Goal: Task Accomplishment & Management: Manage account settings

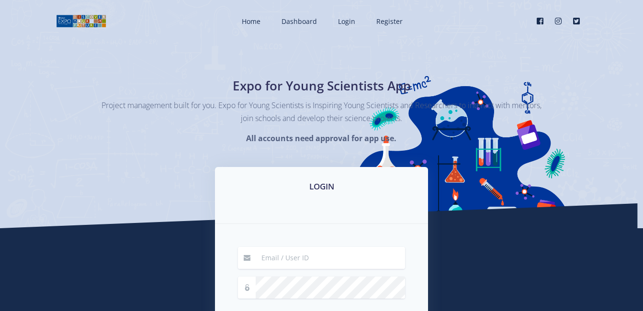
type input "37113"
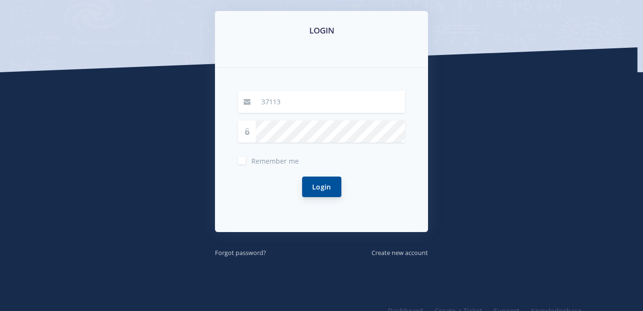
click at [316, 187] on button "Login" at bounding box center [321, 187] width 39 height 21
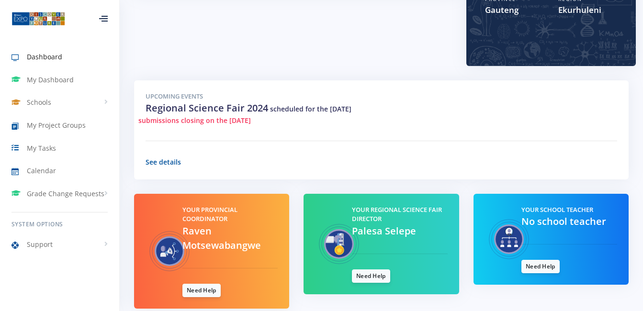
scroll to position [293, 0]
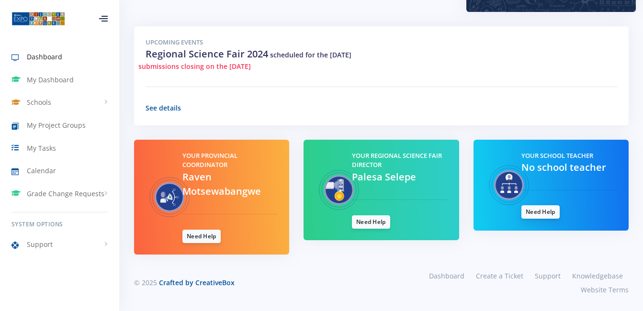
click at [539, 216] on link "Need Help" at bounding box center [541, 211] width 38 height 13
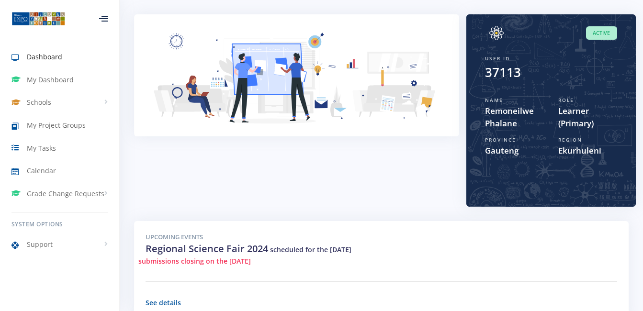
scroll to position [0, 0]
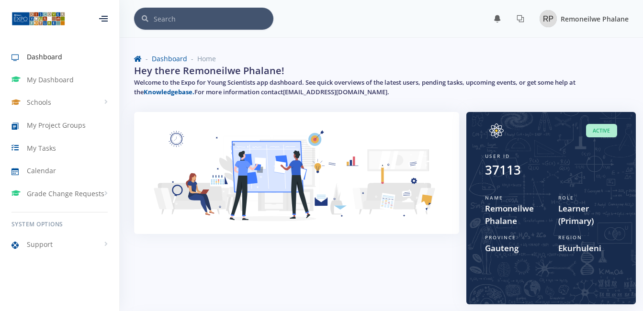
drag, startPoint x: 600, startPoint y: 19, endPoint x: 595, endPoint y: 21, distance: 5.4
click at [600, 19] on span "Remoneilwe Phalane" at bounding box center [595, 18] width 68 height 9
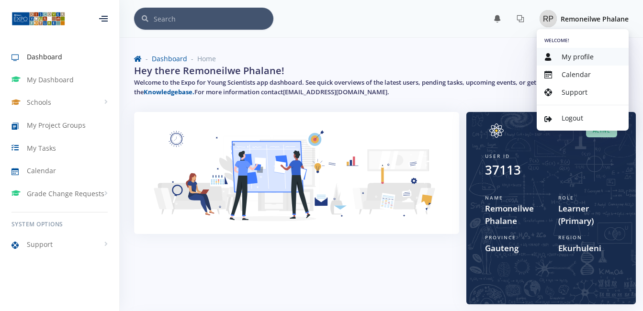
click at [581, 57] on span "My profile" at bounding box center [578, 56] width 32 height 9
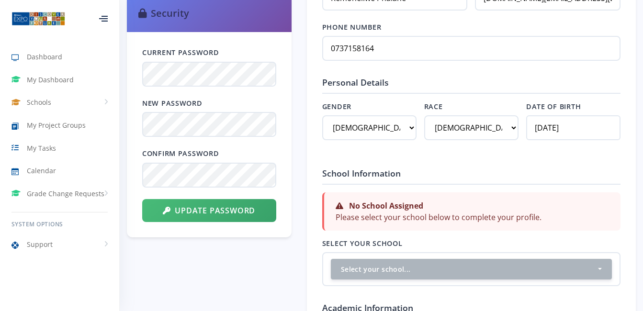
scroll to position [462, 0]
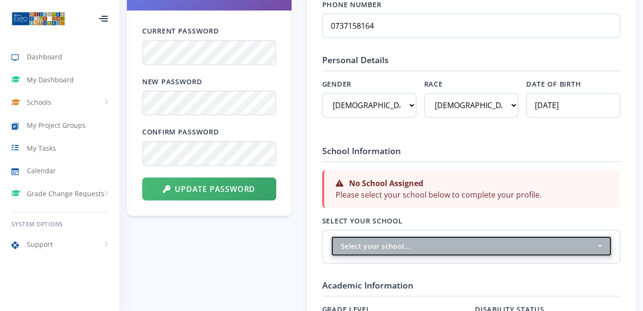
click at [438, 253] on button "Select your school..." at bounding box center [471, 246] width 281 height 21
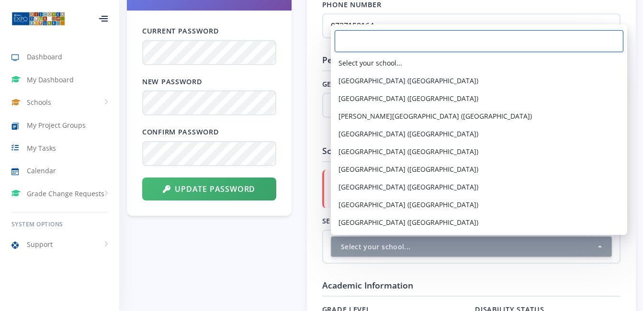
click at [471, 35] on input "Search" at bounding box center [479, 41] width 289 height 22
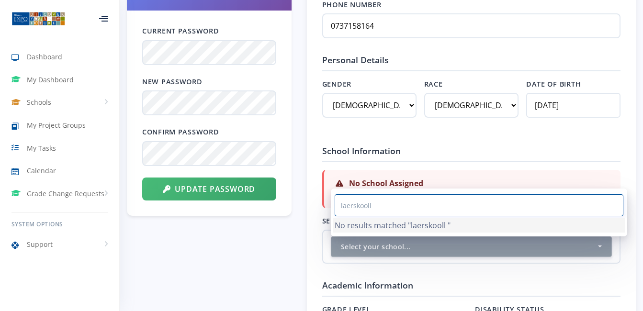
click at [386, 204] on input "laerskooll" at bounding box center [479, 205] width 289 height 22
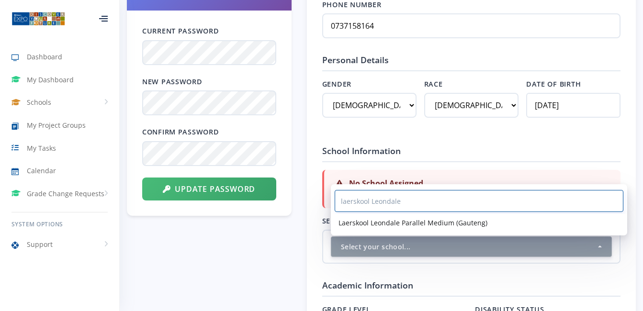
type input "laerskool Leondale"
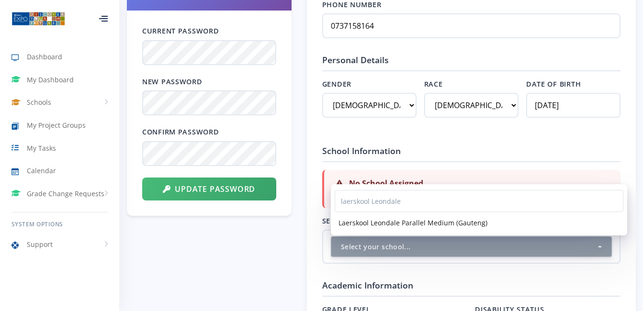
click at [386, 226] on span "Laerskool Leondale Parallel Medium (Gauteng)" at bounding box center [413, 223] width 149 height 10
select select "9522"
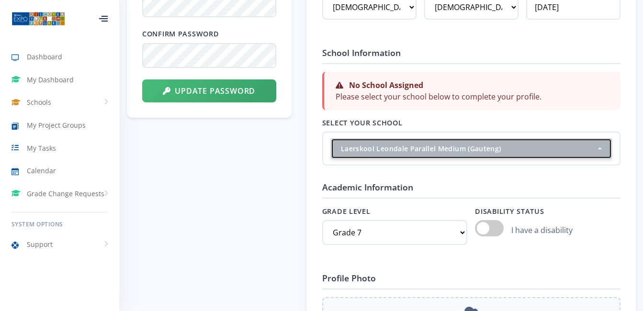
scroll to position [577, 0]
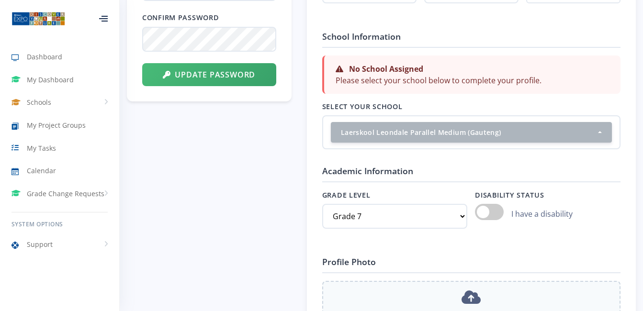
click at [567, 163] on form "Basic Information Full Name Remoneilwe Phalane Email Address thakane.jm@gmail.c…" at bounding box center [471, 228] width 298 height 839
click at [371, 70] on strong "No School Assigned" at bounding box center [386, 70] width 74 height 11
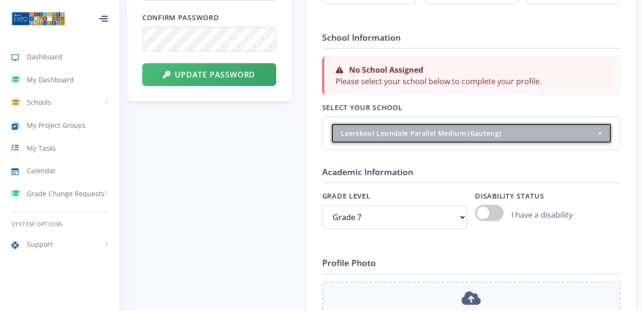
drag, startPoint x: 405, startPoint y: 134, endPoint x: 617, endPoint y: 121, distance: 212.1
click at [405, 134] on div "Laerskool Leondale Parallel Medium (Gauteng)" at bounding box center [469, 133] width 256 height 10
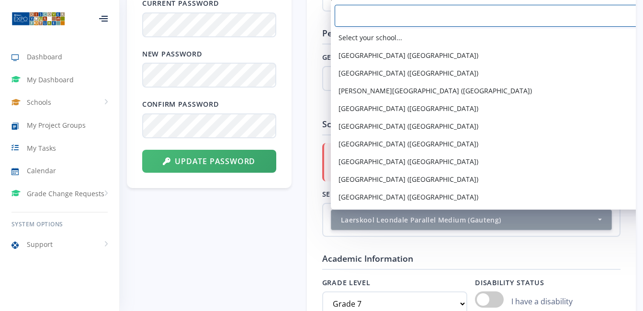
scroll to position [495, 0]
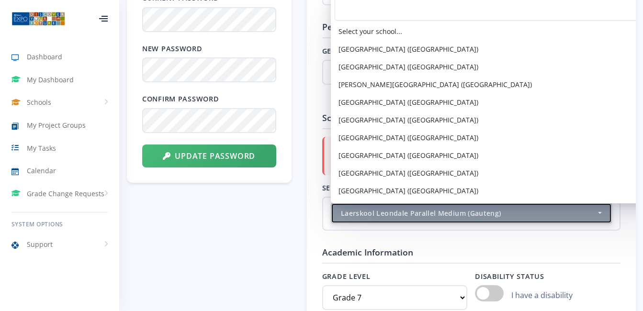
click at [549, 214] on div "Laerskool Leondale Parallel Medium (Gauteng)" at bounding box center [469, 213] width 256 height 10
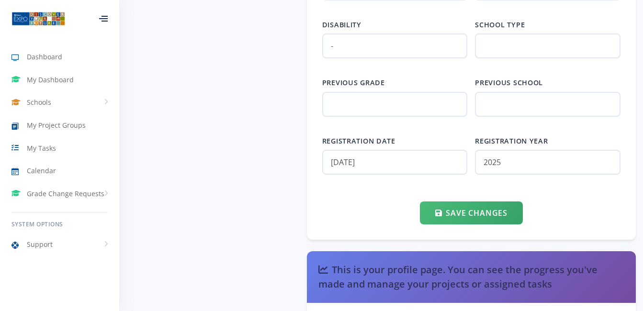
scroll to position [1007, 0]
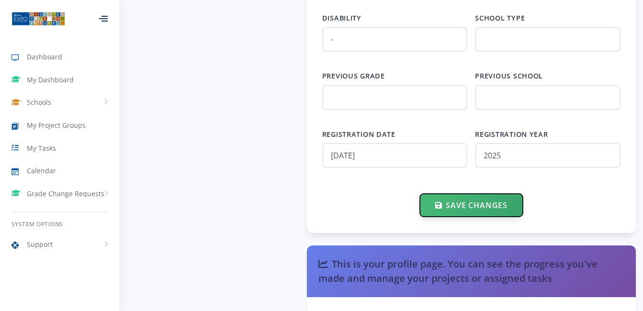
click at [490, 203] on button "Save Changes" at bounding box center [471, 205] width 103 height 23
click at [485, 203] on button "Save Changes" at bounding box center [471, 205] width 103 height 23
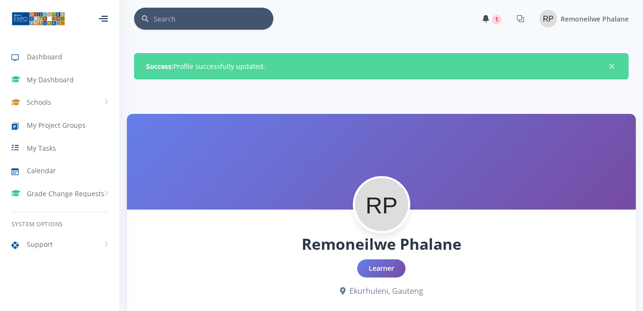
click at [494, 22] on span "1" at bounding box center [497, 20] width 10 height 10
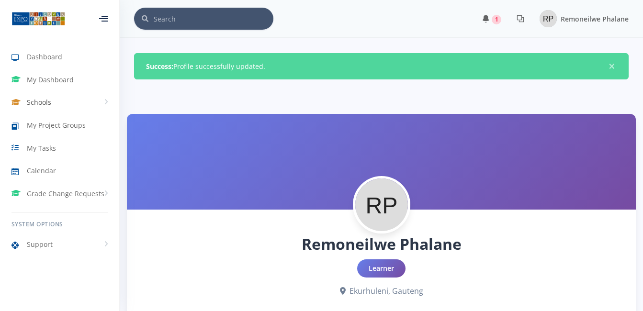
click at [37, 103] on span "Schools" at bounding box center [39, 102] width 24 height 10
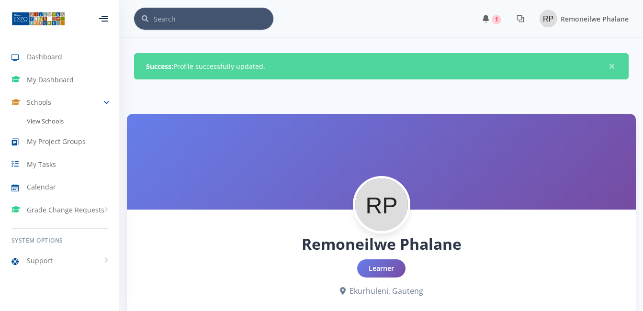
click at [47, 119] on link "View Schools" at bounding box center [59, 121] width 119 height 16
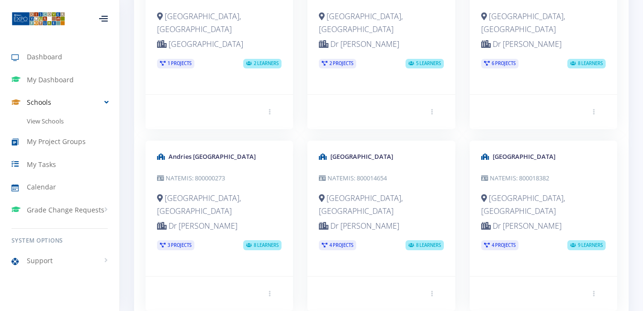
scroll to position [121, 0]
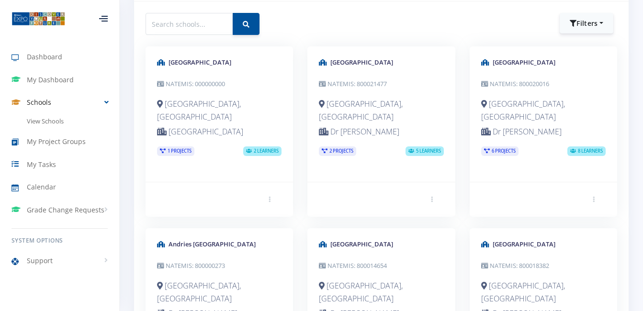
click at [103, 102] on link "Schools" at bounding box center [59, 102] width 119 height 22
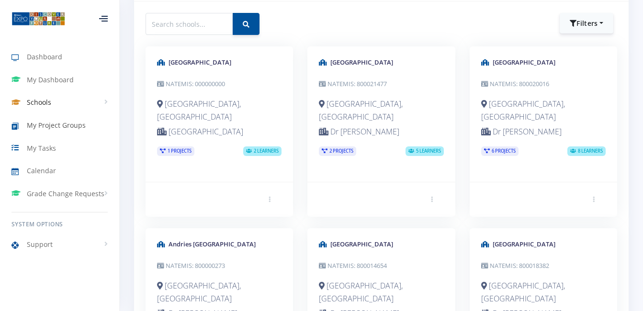
click at [80, 127] on span "My Project Groups" at bounding box center [56, 125] width 59 height 10
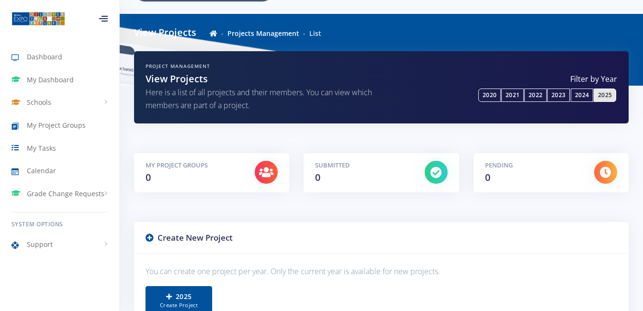
scroll to position [31, 0]
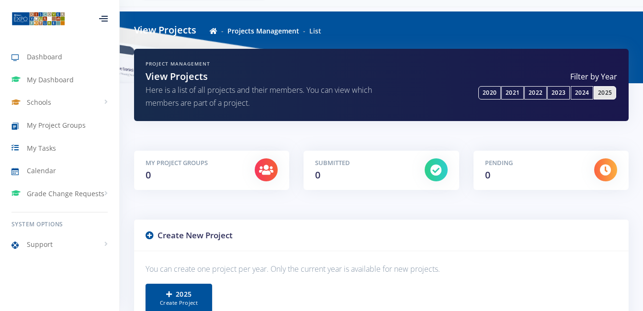
click at [247, 32] on link "Projects Management" at bounding box center [263, 30] width 72 height 9
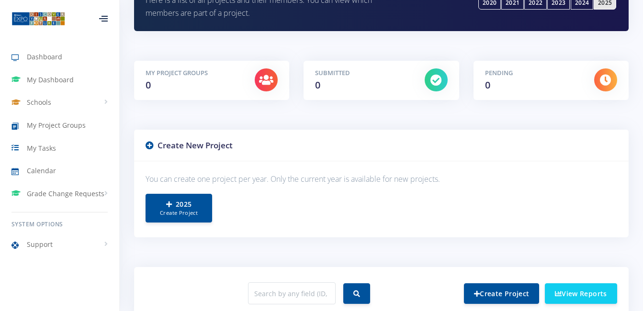
scroll to position [117, 0]
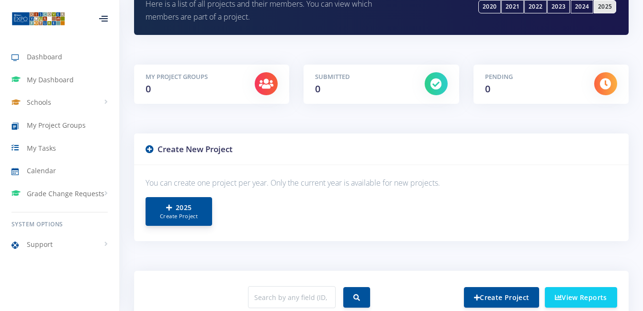
click at [177, 213] on small "Create Project" at bounding box center [179, 217] width 46 height 8
click at [162, 80] on h5 "My Project Groups" at bounding box center [193, 77] width 95 height 10
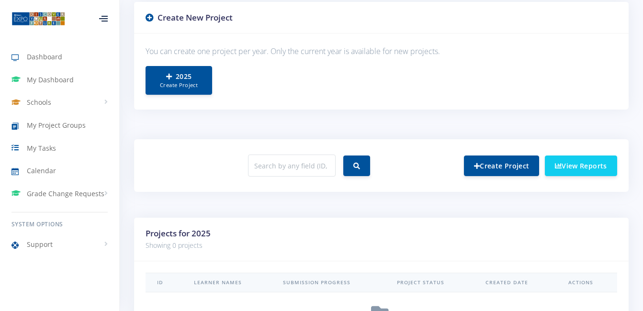
scroll to position [229, 0]
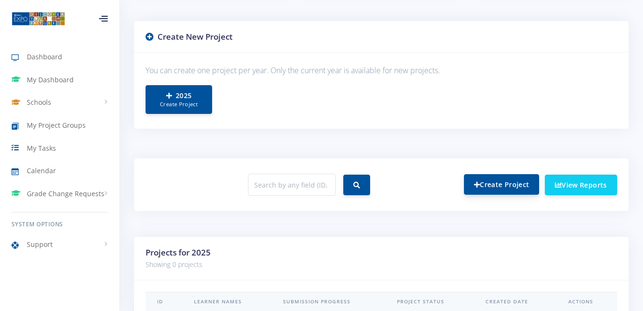
click at [516, 183] on link "Create Project" at bounding box center [501, 184] width 75 height 21
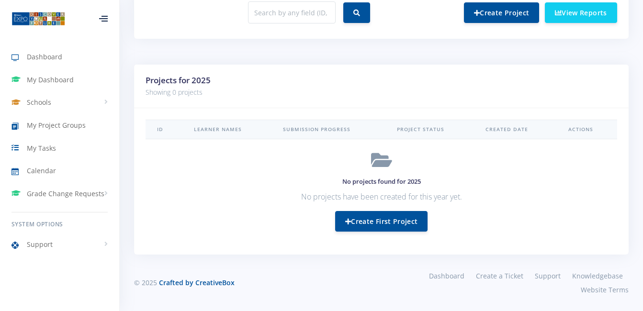
scroll to position [383, 0]
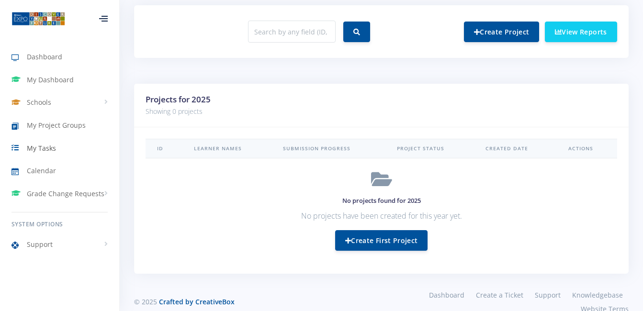
click at [41, 149] on span "My Tasks" at bounding box center [41, 148] width 29 height 10
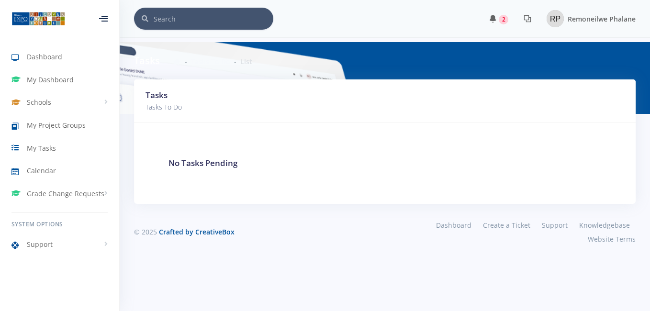
scroll to position [7, 7]
click at [64, 79] on span "My Dashboard" at bounding box center [50, 80] width 47 height 10
